Goal: Navigation & Orientation: Go to known website

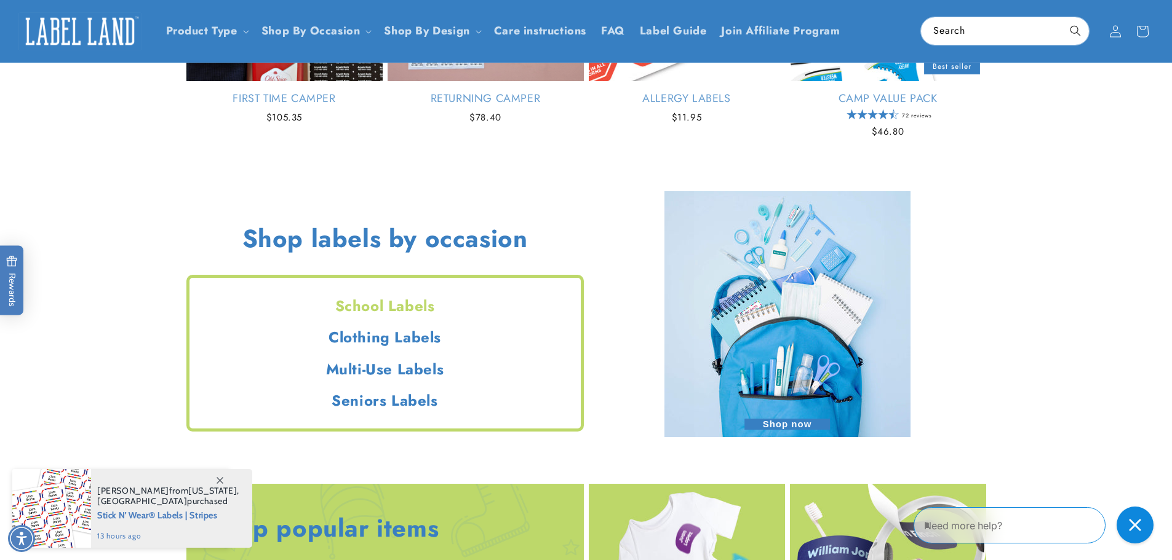
scroll to position [798, 0]
